Goal: Transaction & Acquisition: Book appointment/travel/reservation

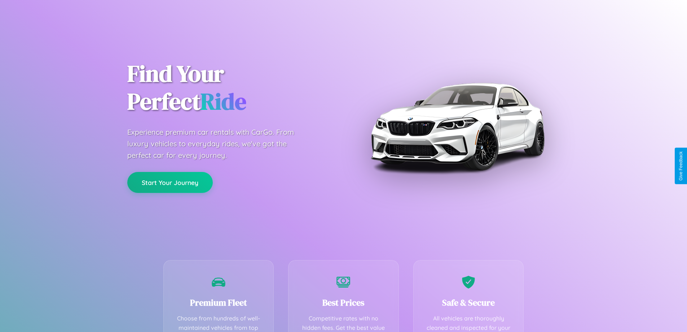
scroll to position [210, 0]
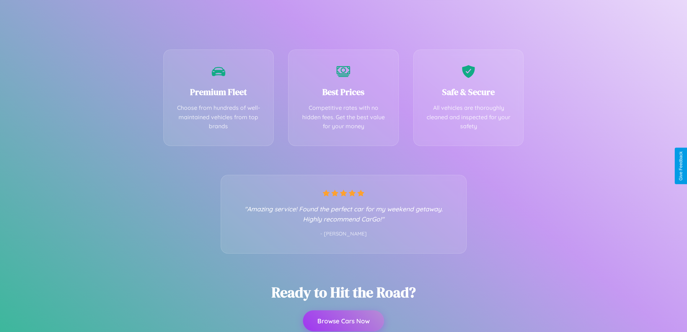
click at [344, 321] on button "Browse Cars Now" at bounding box center [343, 320] width 81 height 21
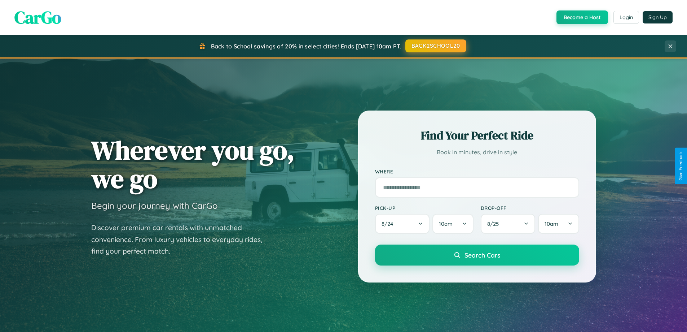
click at [436, 46] on button "BACK2SCHOOL20" at bounding box center [436, 45] width 61 height 13
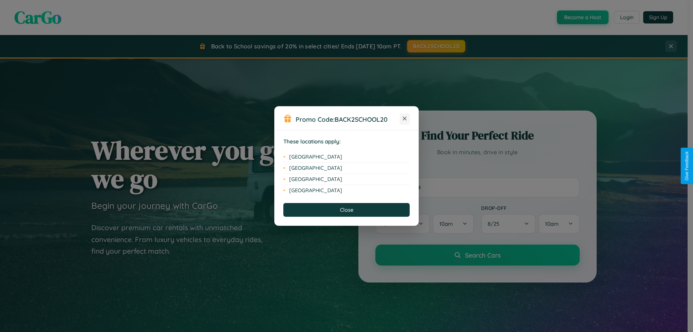
click at [405, 119] on icon at bounding box center [405, 119] width 4 height 4
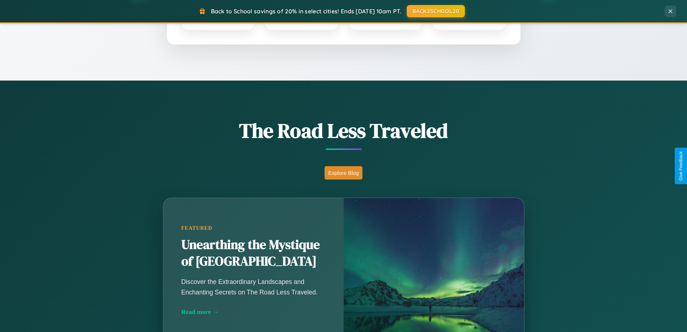
scroll to position [497, 0]
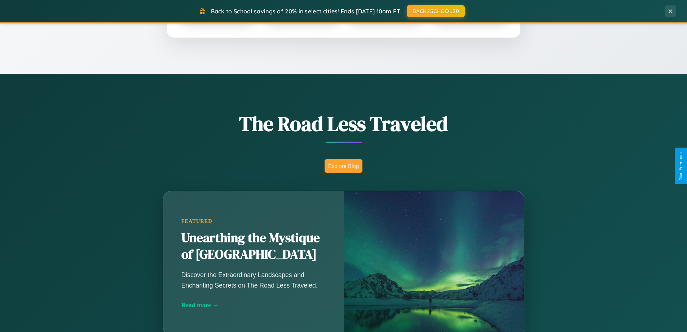
click at [344, 166] on button "Explore Blog" at bounding box center [344, 165] width 38 height 13
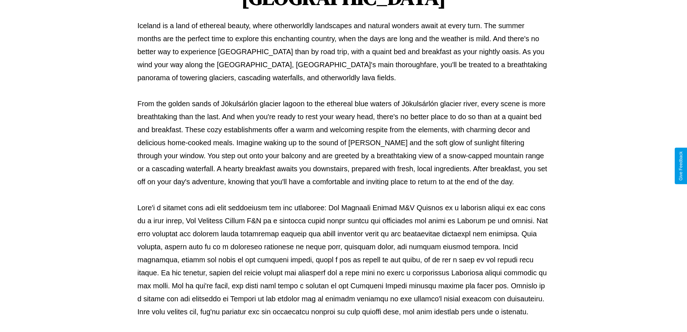
scroll to position [233, 0]
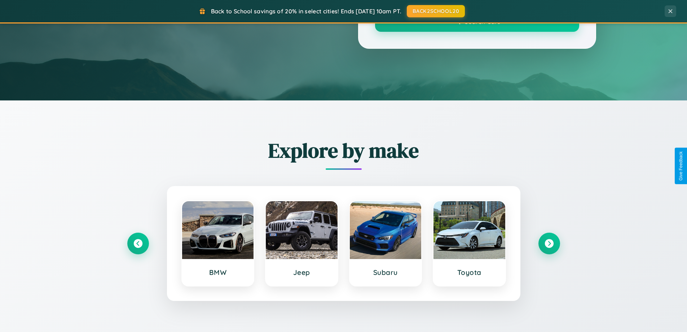
scroll to position [497, 0]
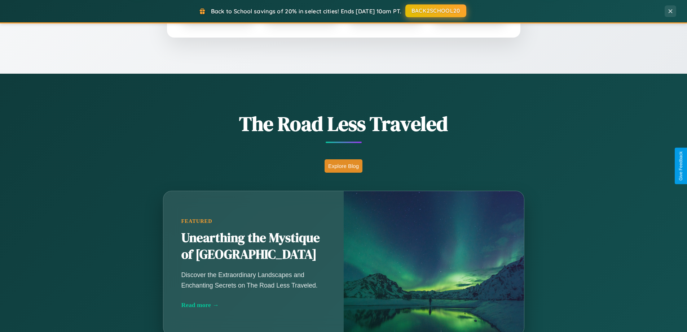
click at [436, 11] on button "BACK2SCHOOL20" at bounding box center [436, 10] width 61 height 13
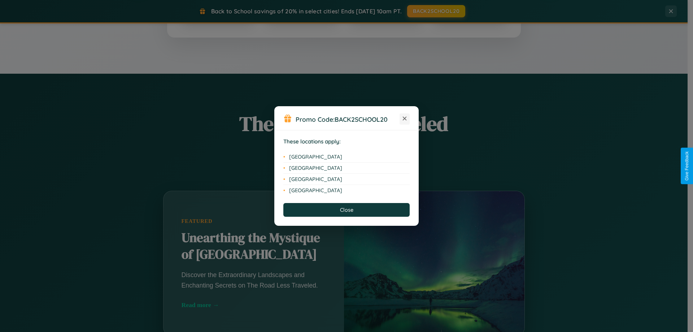
click at [405, 119] on icon at bounding box center [405, 119] width 4 height 4
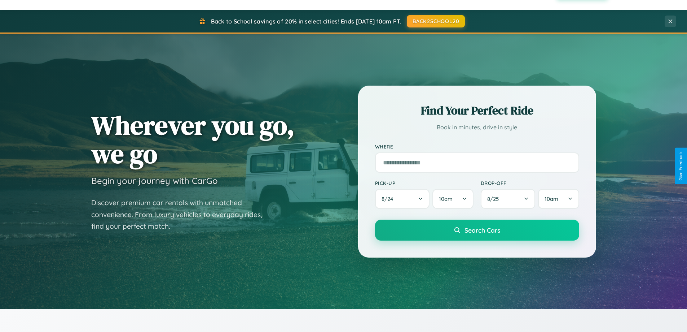
scroll to position [21, 0]
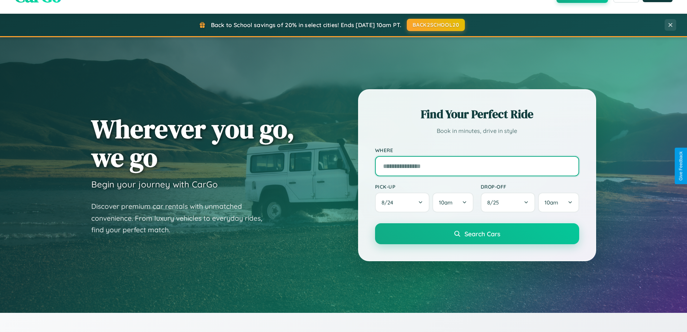
click at [477, 166] on input "text" at bounding box center [477, 166] width 204 height 20
type input "******"
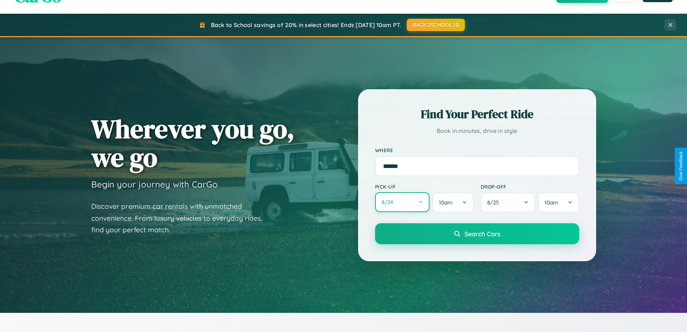
click at [402, 202] on button "8 / 24" at bounding box center [402, 202] width 55 height 20
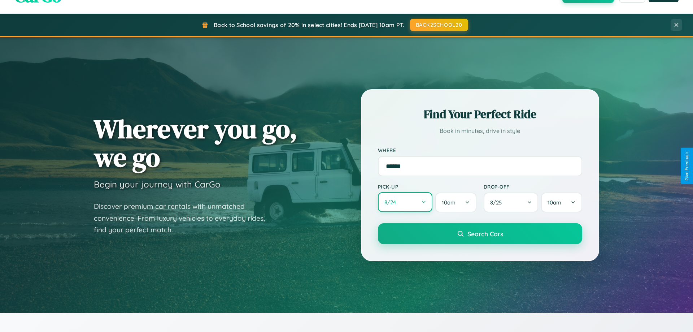
select select "*"
select select "****"
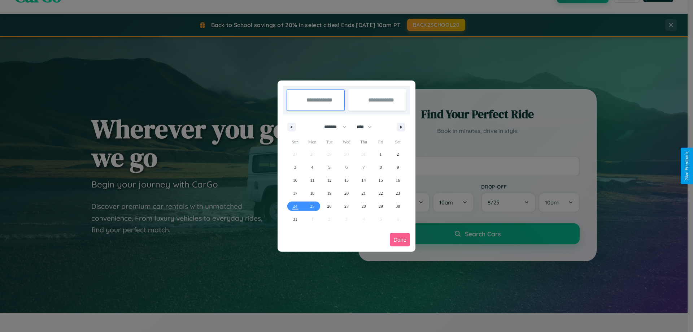
drag, startPoint x: 332, startPoint y: 127, endPoint x: 346, endPoint y: 145, distance: 23.1
click at [332, 127] on select "******* ******** ***** ***** *** **** **** ****** ********* ******* ******** **…" at bounding box center [334, 127] width 31 height 12
select select "*"
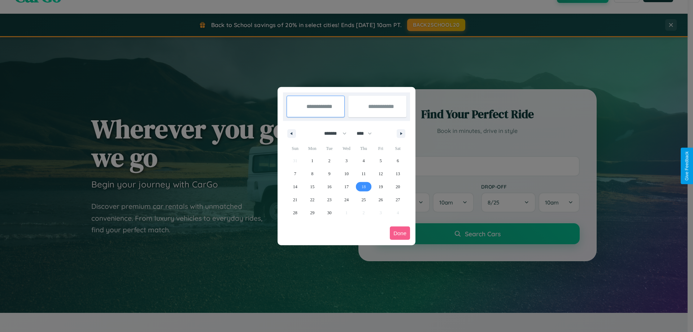
click at [363, 186] on span "18" at bounding box center [363, 186] width 4 height 13
type input "**********"
click at [398, 186] on span "20" at bounding box center [398, 186] width 4 height 13
type input "**********"
click at [400, 233] on button "Done" at bounding box center [400, 232] width 20 height 13
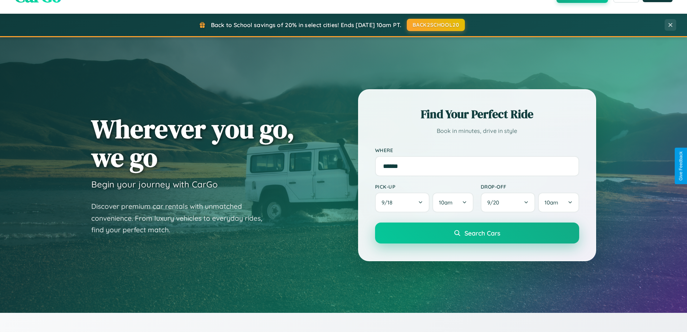
click at [477, 233] on span "Search Cars" at bounding box center [483, 233] width 36 height 8
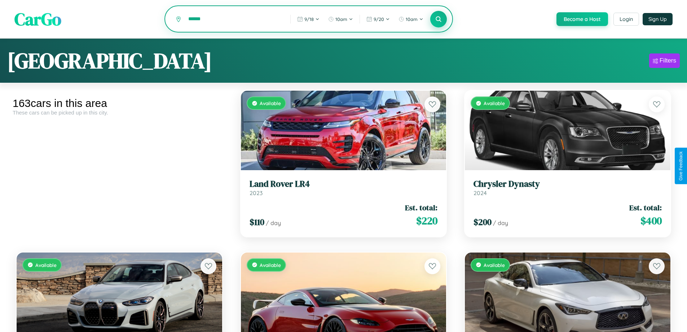
type input "******"
click at [438, 19] on icon at bounding box center [439, 19] width 7 height 7
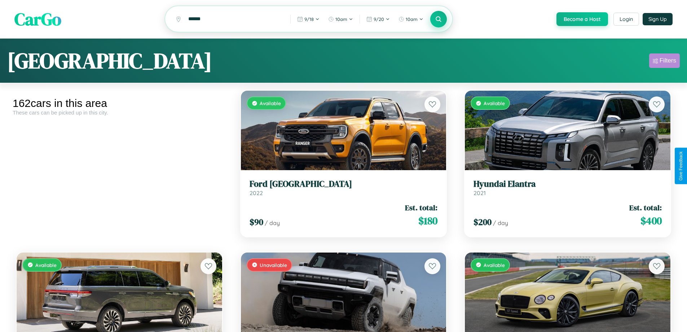
click at [665, 62] on div "Filters" at bounding box center [668, 60] width 17 height 7
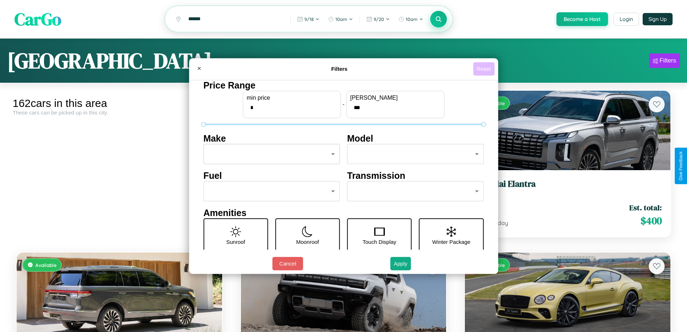
click at [485, 69] on button "Reset" at bounding box center [483, 68] width 21 height 13
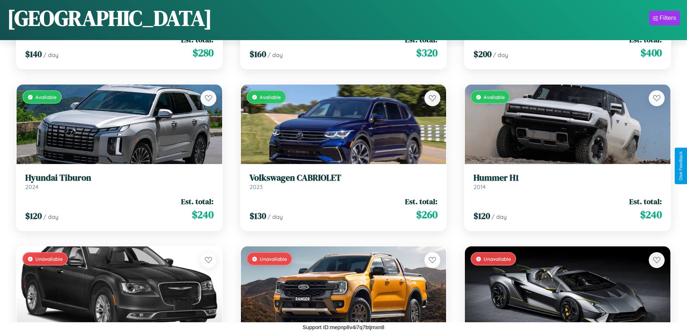
scroll to position [5946, 0]
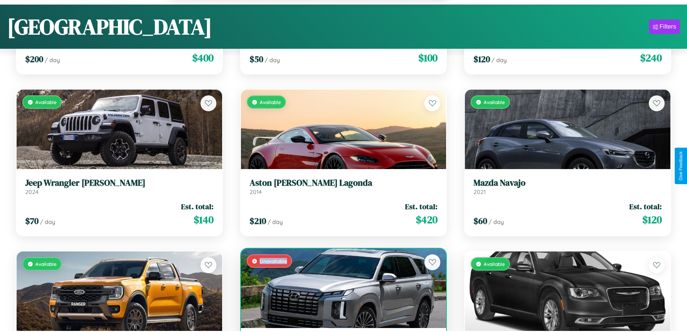
click at [341, 292] on div "Unavailable" at bounding box center [344, 287] width 206 height 79
click at [341, 289] on div "Unavailable" at bounding box center [344, 287] width 206 height 79
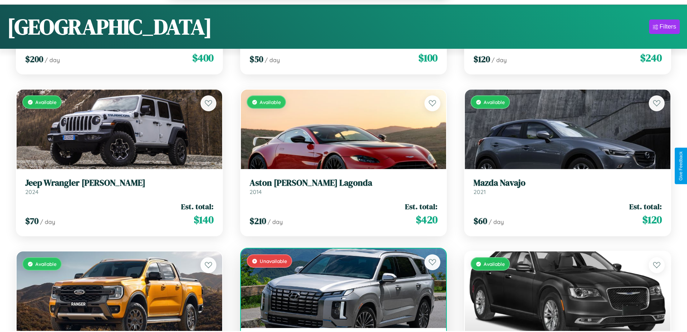
click at [341, 289] on div "Unavailable" at bounding box center [344, 287] width 206 height 79
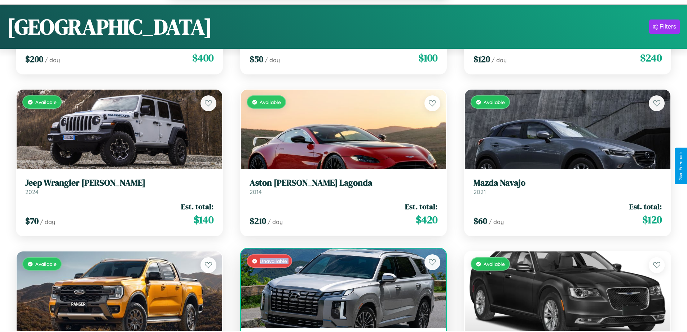
click at [341, 289] on div "Unavailable" at bounding box center [344, 287] width 206 height 79
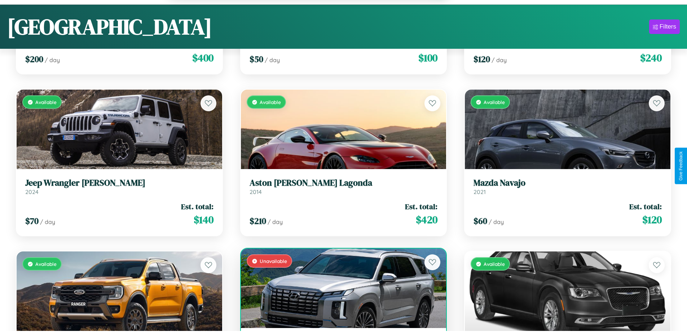
click at [341, 289] on div "Unavailable" at bounding box center [344, 287] width 206 height 79
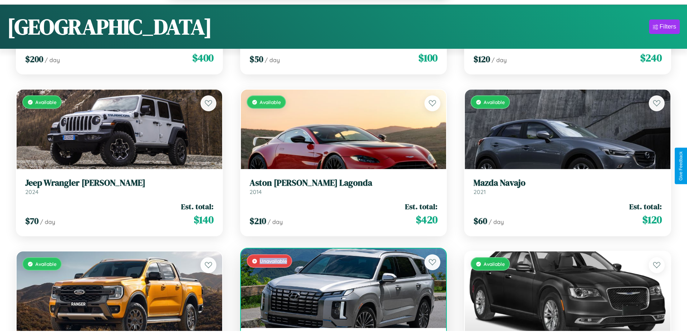
click at [341, 289] on div "Unavailable" at bounding box center [344, 287] width 206 height 79
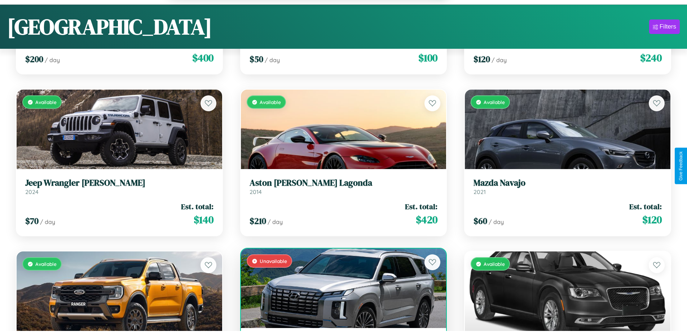
scroll to position [5970, 0]
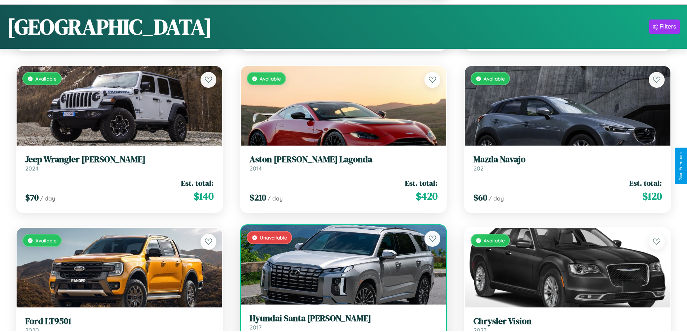
click at [341, 323] on h3 "Hyundai Santa Cruz" at bounding box center [344, 318] width 188 height 10
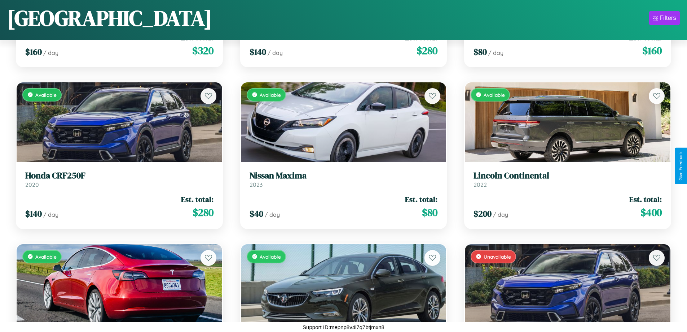
scroll to position [101, 0]
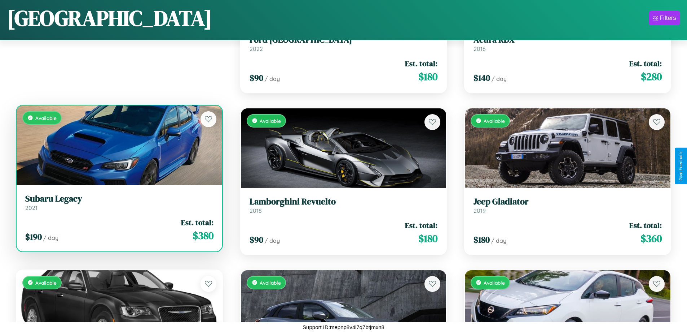
click at [118, 205] on link "Subaru Legacy 2021" at bounding box center [119, 202] width 188 height 18
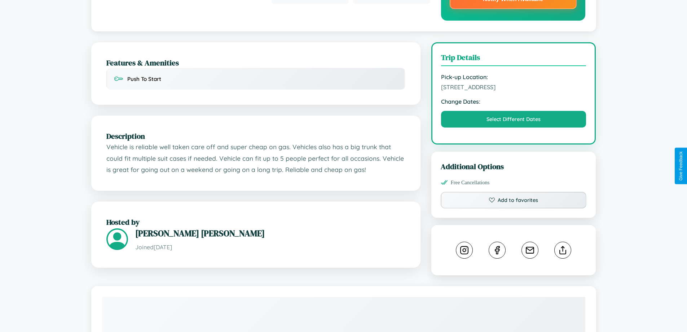
scroll to position [217, 0]
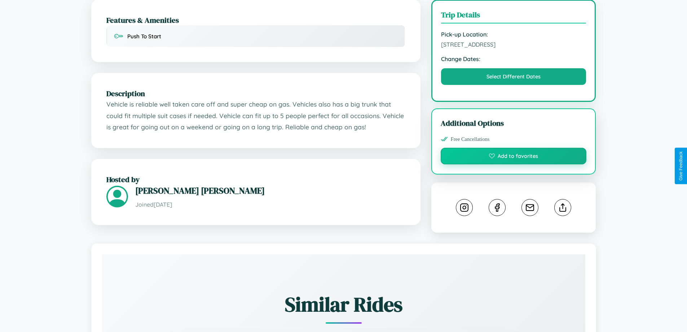
click at [514, 164] on button "Add to favorites" at bounding box center [514, 156] width 146 height 17
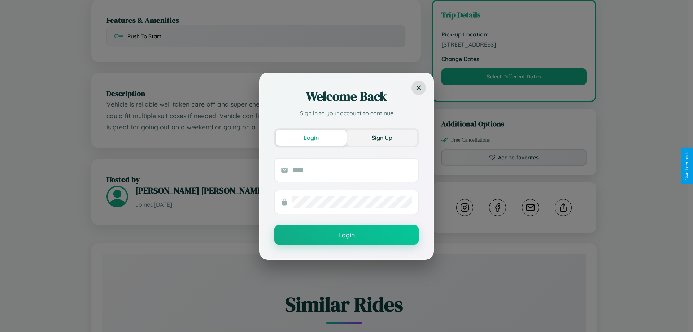
click at [382, 137] on button "Sign Up" at bounding box center [381, 138] width 71 height 16
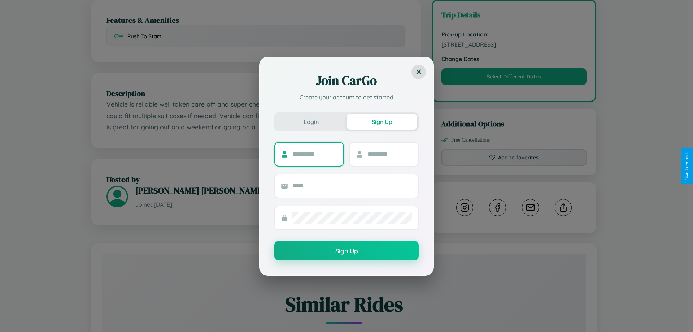
click at [315, 154] on input "text" at bounding box center [314, 154] width 45 height 12
type input "****"
click at [389, 154] on input "text" at bounding box center [389, 154] width 45 height 12
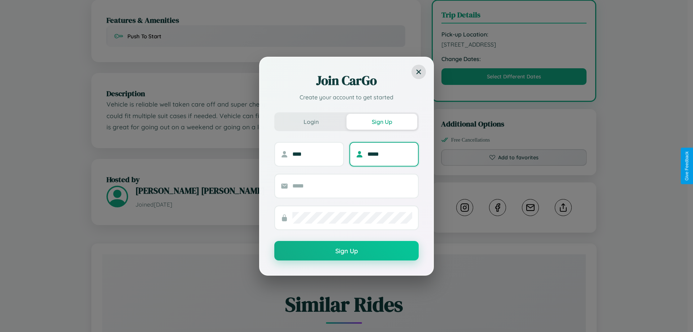
type input "*****"
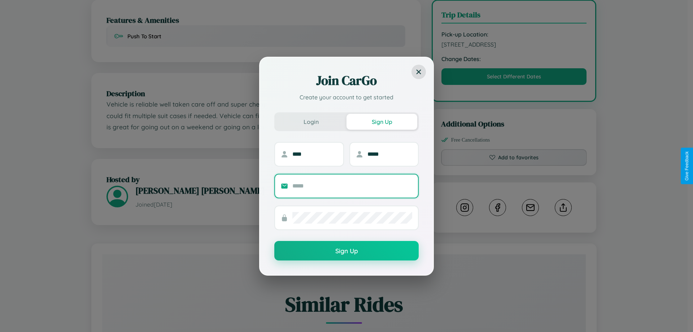
click at [352, 185] on input "text" at bounding box center [352, 186] width 120 height 12
type input "**********"
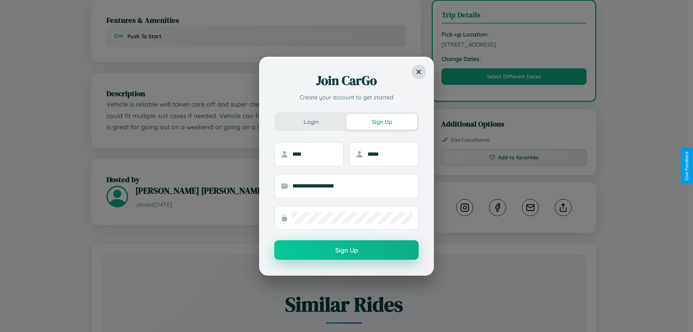
click at [346, 250] on button "Sign Up" at bounding box center [346, 249] width 144 height 19
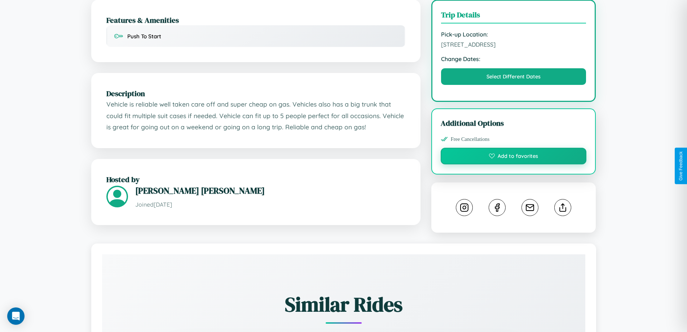
click at [514, 164] on button "Add to favorites" at bounding box center [514, 156] width 146 height 17
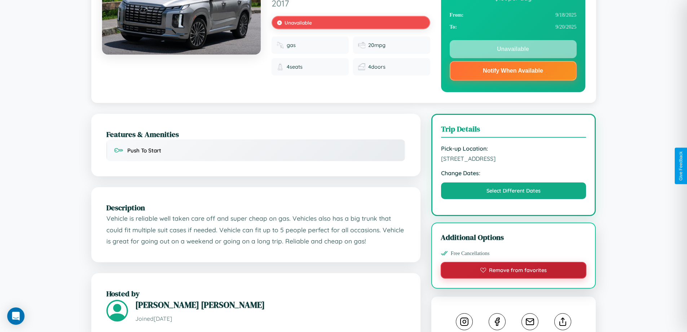
scroll to position [100, 0]
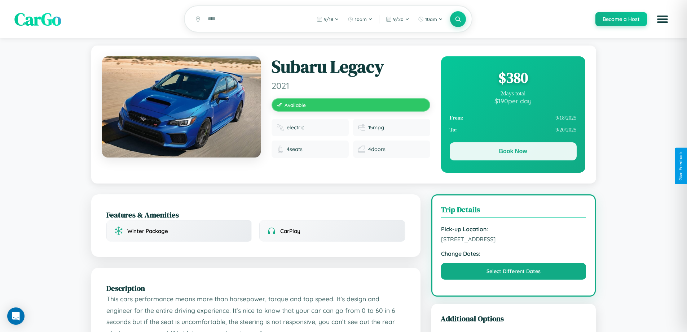
click at [513, 153] on button "Book Now" at bounding box center [513, 151] width 127 height 18
